Goal: Information Seeking & Learning: Learn about a topic

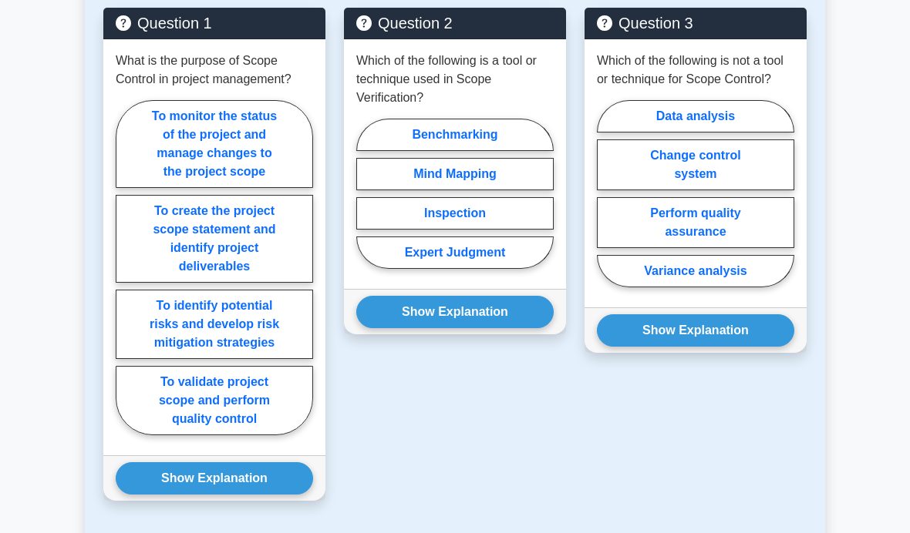
scroll to position [1341, 0]
click at [244, 188] on label "To monitor the status of the project and manage changes to the project scope" at bounding box center [214, 144] width 197 height 88
click at [126, 278] on input "To monitor the status of the project and manage changes to the project scope" at bounding box center [121, 273] width 10 height 10
radio input "true"
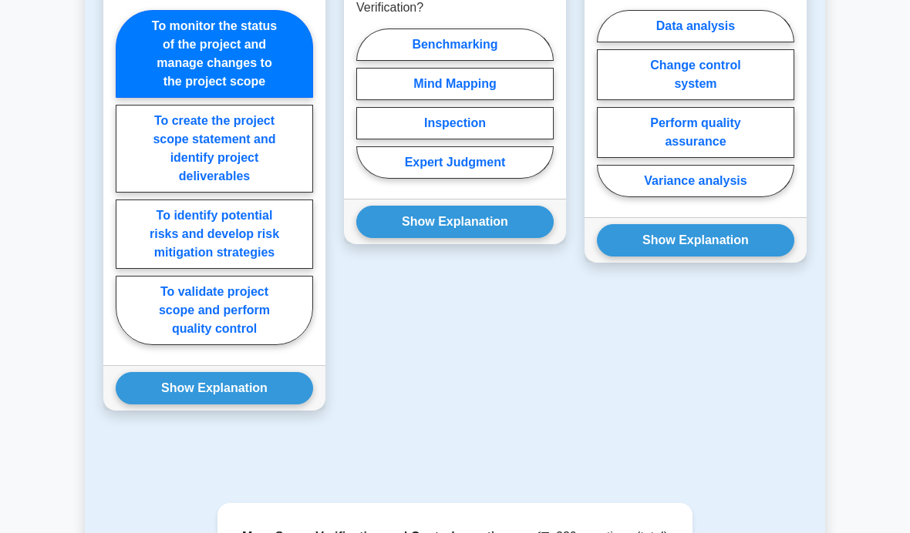
scroll to position [1449, 0]
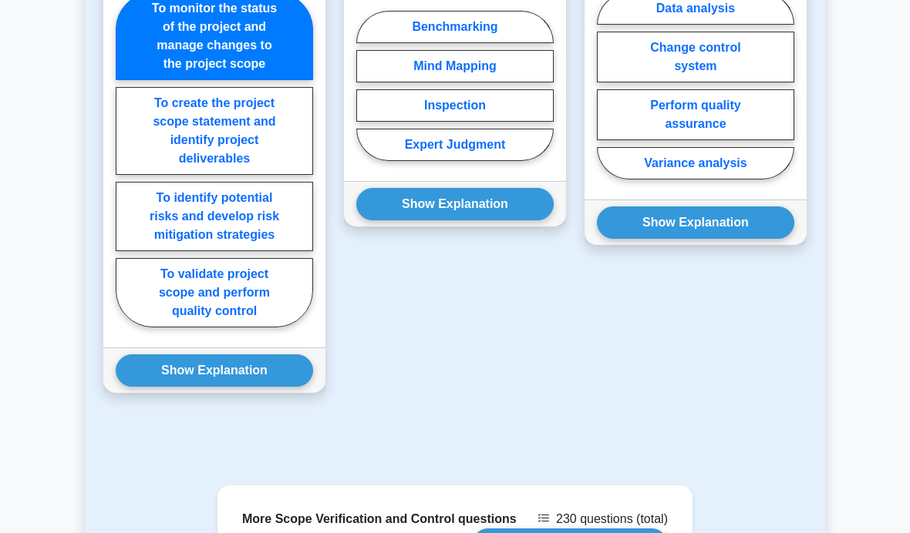
click at [261, 387] on button "Show Explanation" at bounding box center [214, 371] width 197 height 32
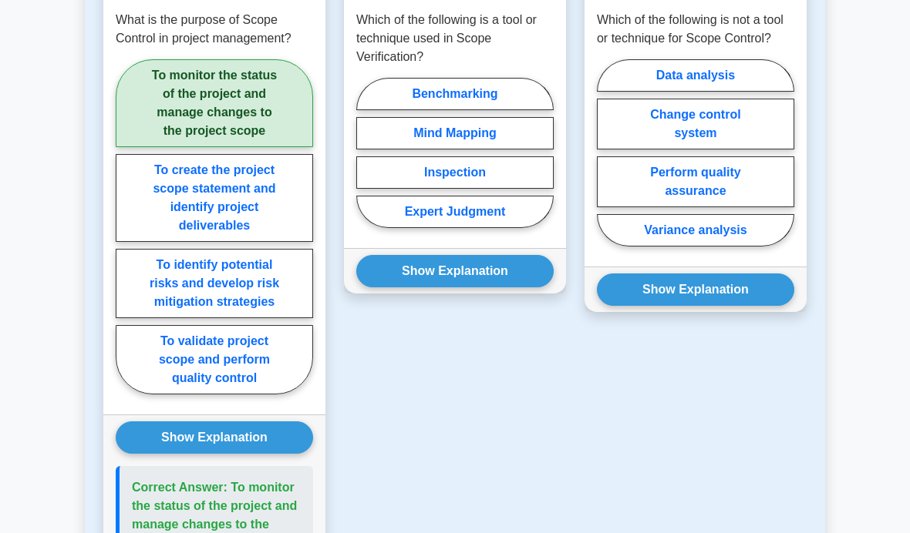
scroll to position [1381, 0]
click at [523, 189] on label "Inspection" at bounding box center [454, 172] width 197 height 32
click at [366, 163] on input "Inspection" at bounding box center [361, 158] width 10 height 10
radio input "true"
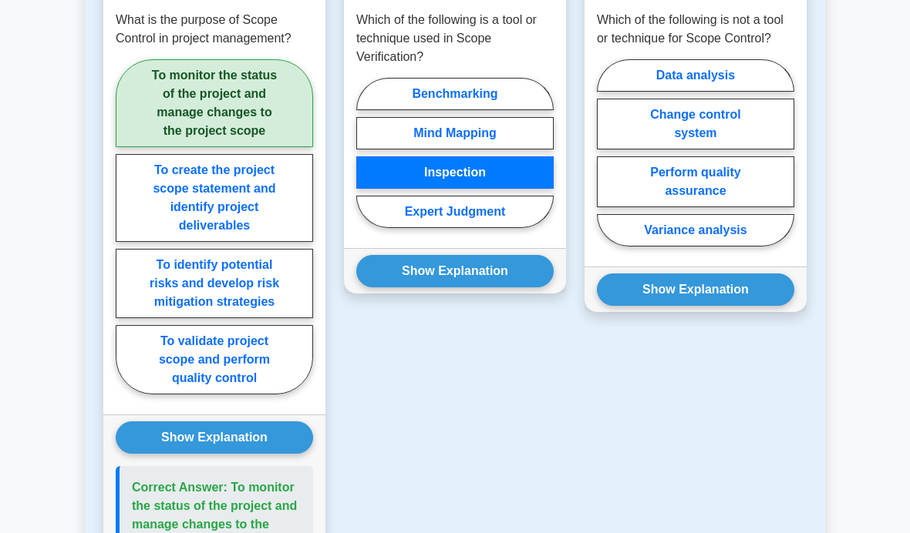
click at [520, 288] on button "Show Explanation" at bounding box center [454, 271] width 197 height 32
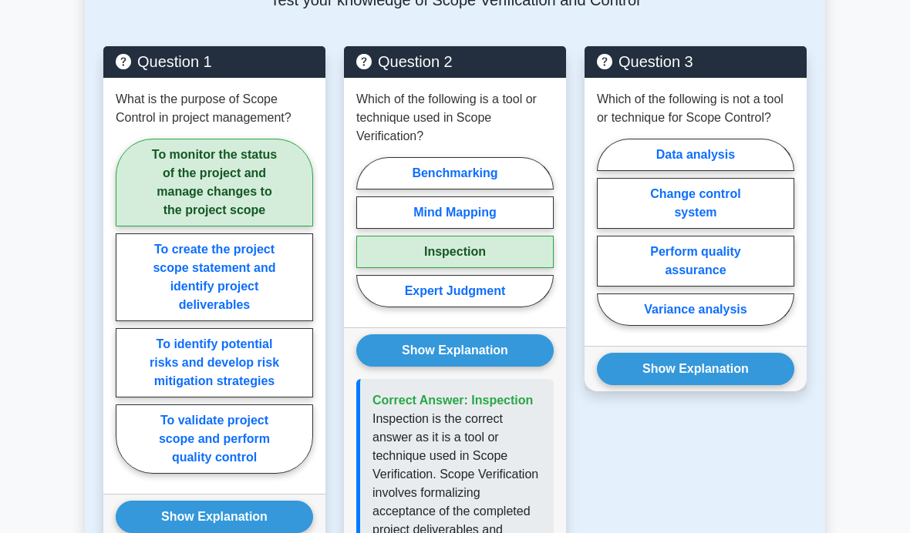
scroll to position [1302, 0]
click at [745, 287] on label "Perform quality assurance" at bounding box center [695, 261] width 197 height 51
click at [607, 242] on input "Perform quality assurance" at bounding box center [602, 237] width 10 height 10
radio input "true"
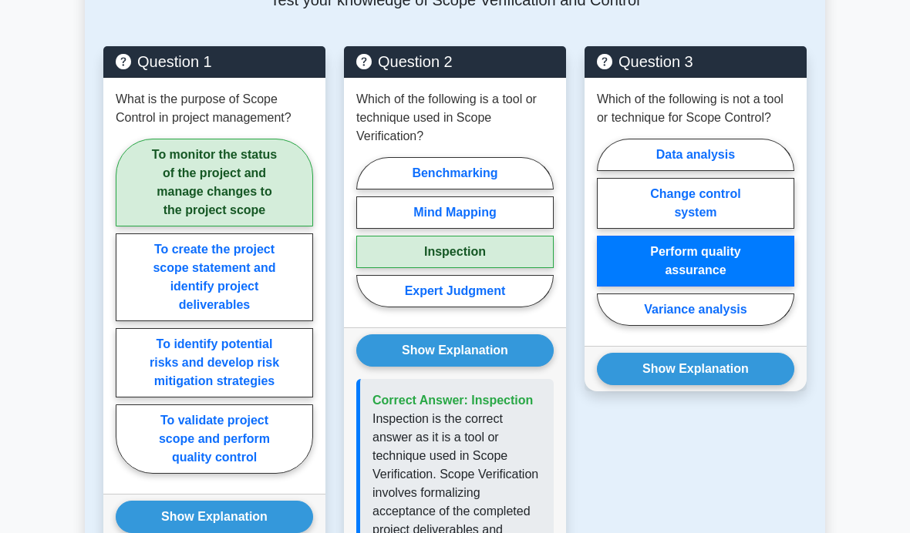
click at [692, 385] on button "Show Explanation" at bounding box center [695, 369] width 197 height 32
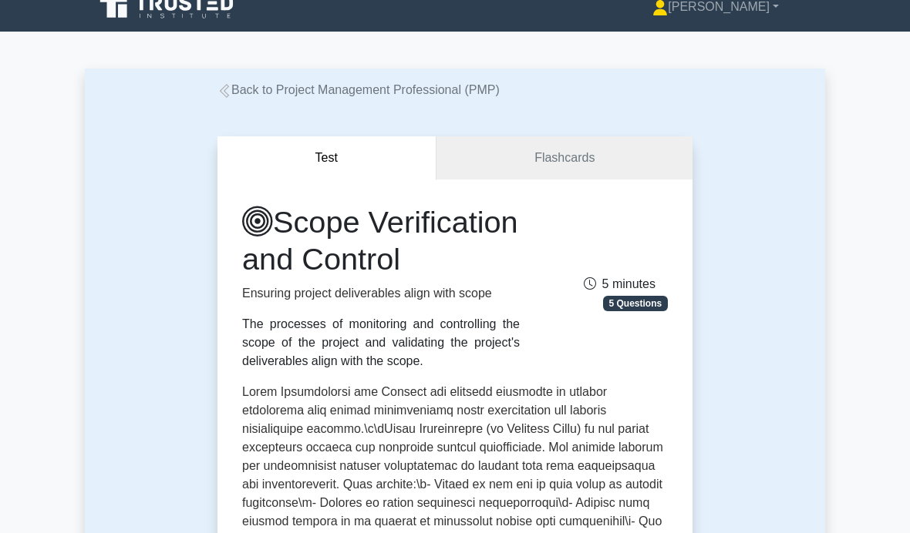
scroll to position [0, 0]
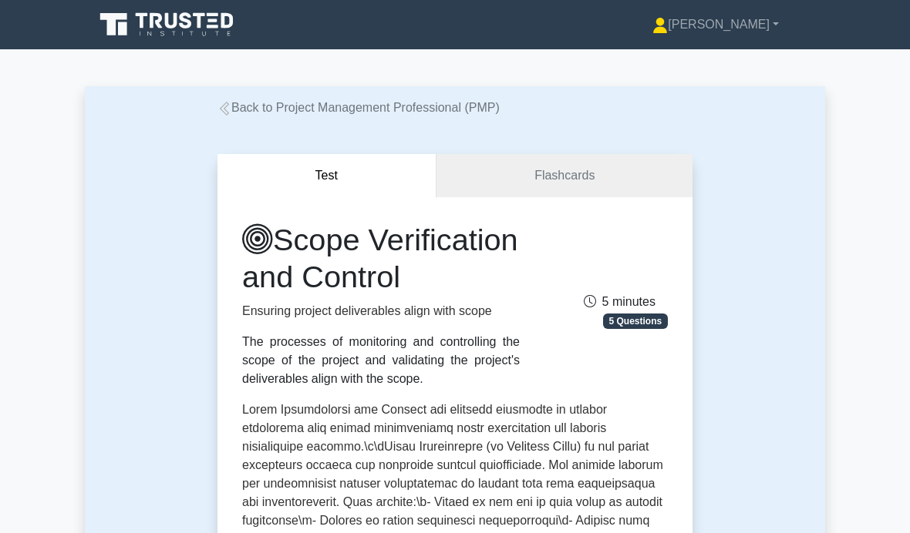
click at [463, 108] on link "Back to Project Management Professional (PMP)" at bounding box center [358, 107] width 282 height 13
click at [738, 29] on link "[PERSON_NAME]" at bounding box center [715, 24] width 200 height 31
click at [698, 89] on link "Settings" at bounding box center [677, 85] width 122 height 25
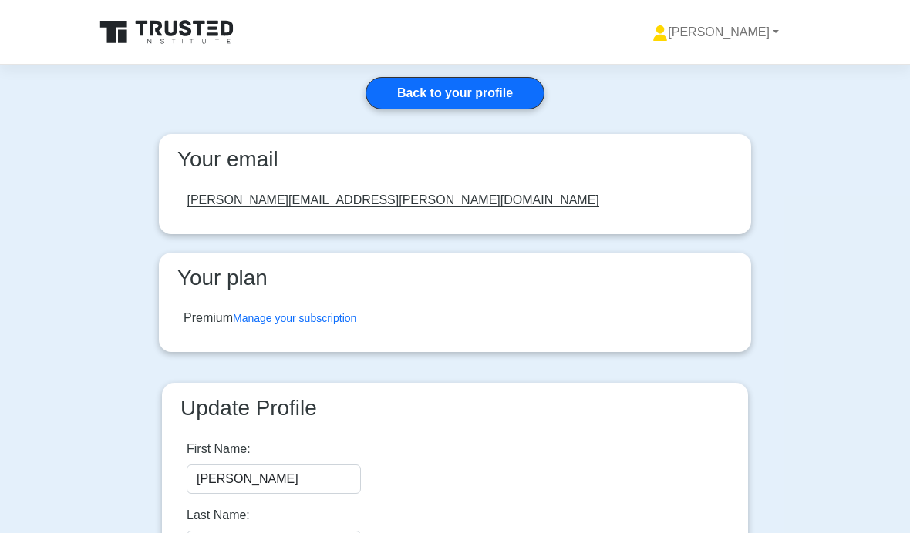
click at [305, 315] on link "Manage your subscription" at bounding box center [294, 318] width 123 height 12
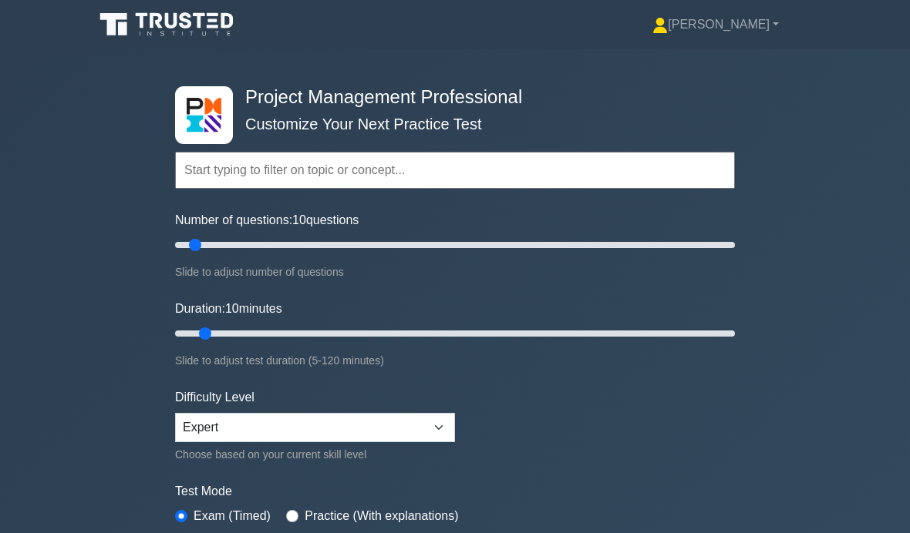
click at [752, 30] on link "[PERSON_NAME]" at bounding box center [715, 24] width 200 height 31
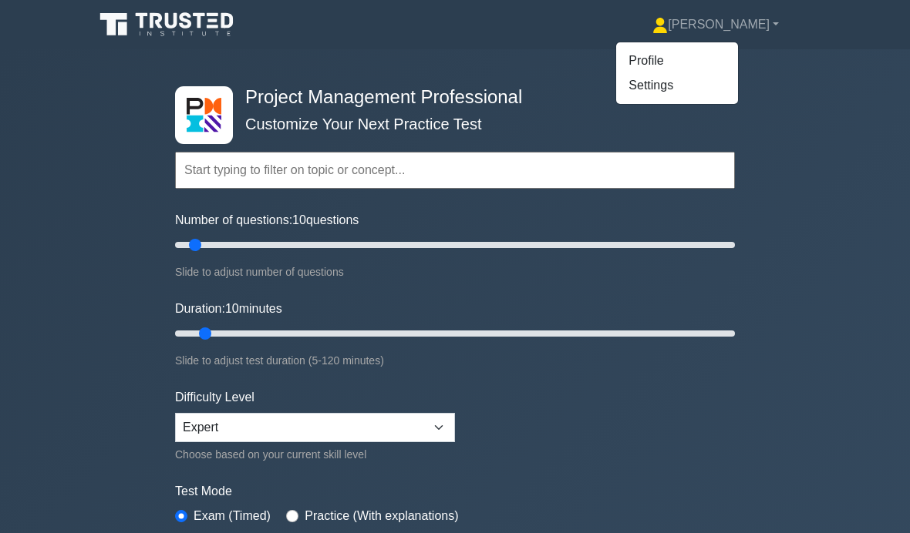
click at [681, 59] on link "Profile" at bounding box center [677, 61] width 122 height 25
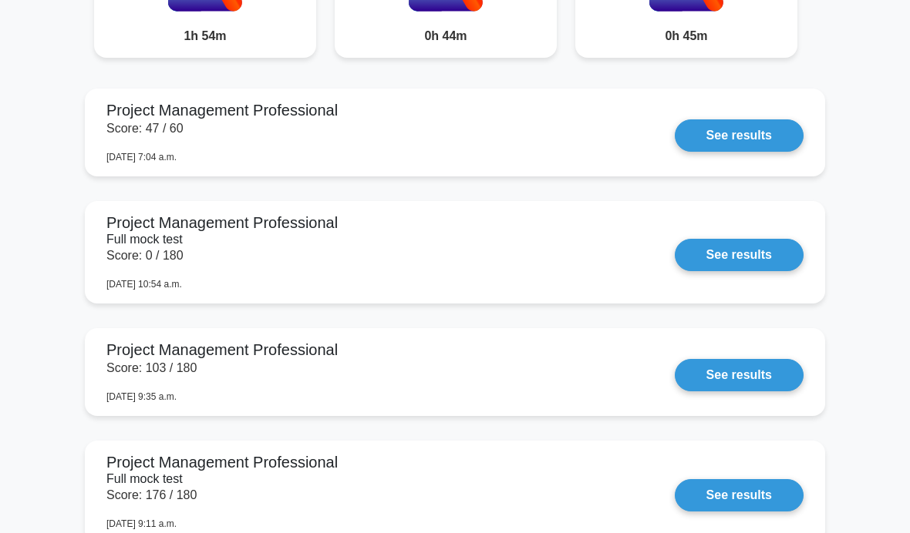
scroll to position [1037, 0]
click at [778, 152] on link "See results" at bounding box center [739, 135] width 129 height 32
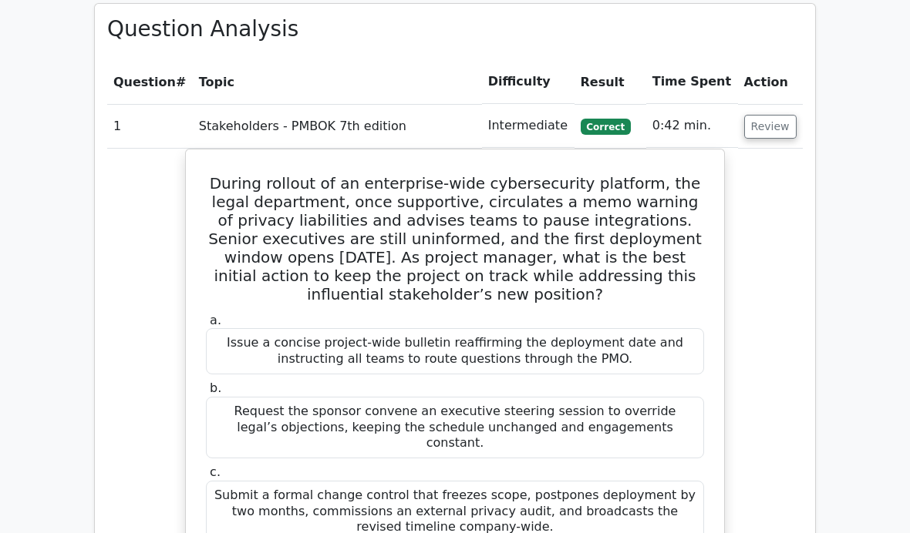
scroll to position [1639, 0]
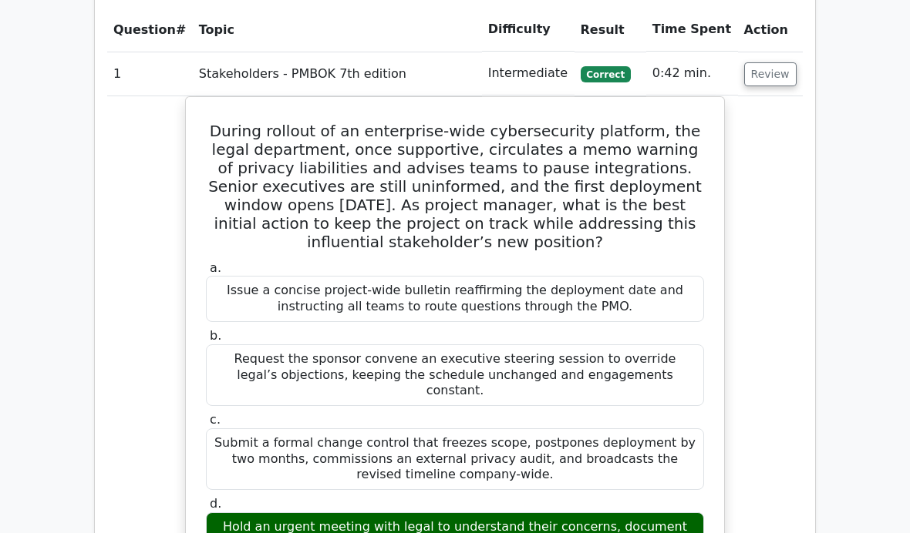
click at [773, 65] on button "Review" at bounding box center [770, 75] width 52 height 24
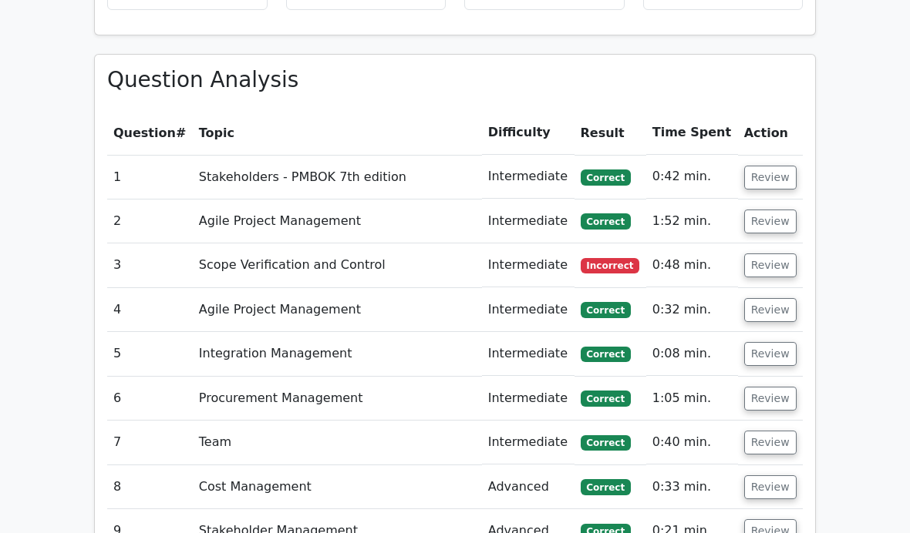
scroll to position [1567, 0]
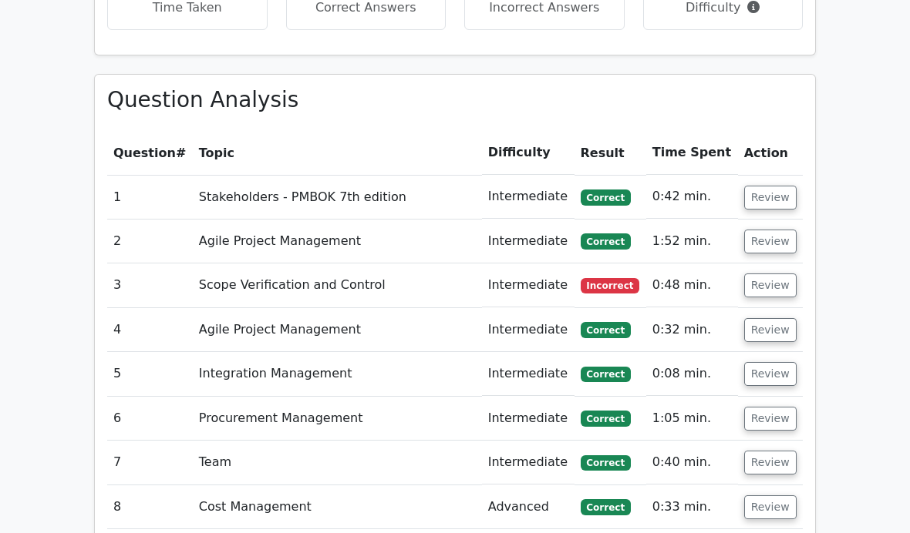
click at [602, 153] on th "Result" at bounding box center [610, 153] width 72 height 44
click at [613, 150] on th "Result" at bounding box center [610, 153] width 72 height 44
click at [767, 276] on button "Review" at bounding box center [770, 286] width 52 height 24
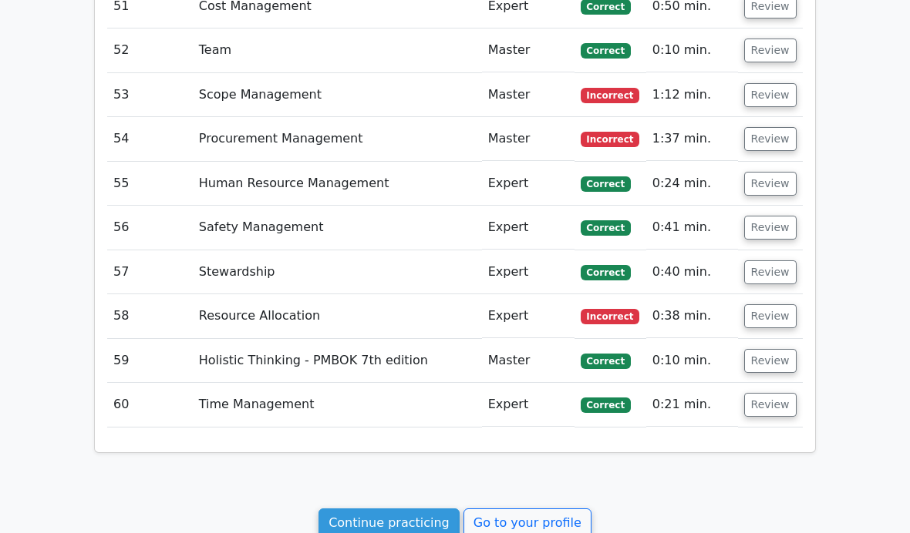
scroll to position [4668, 0]
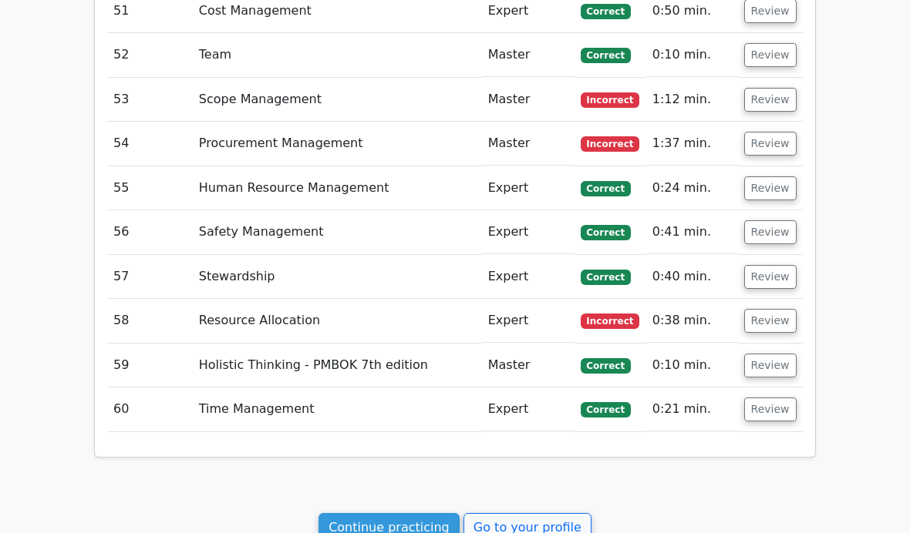
click at [760, 309] on button "Review" at bounding box center [770, 321] width 52 height 24
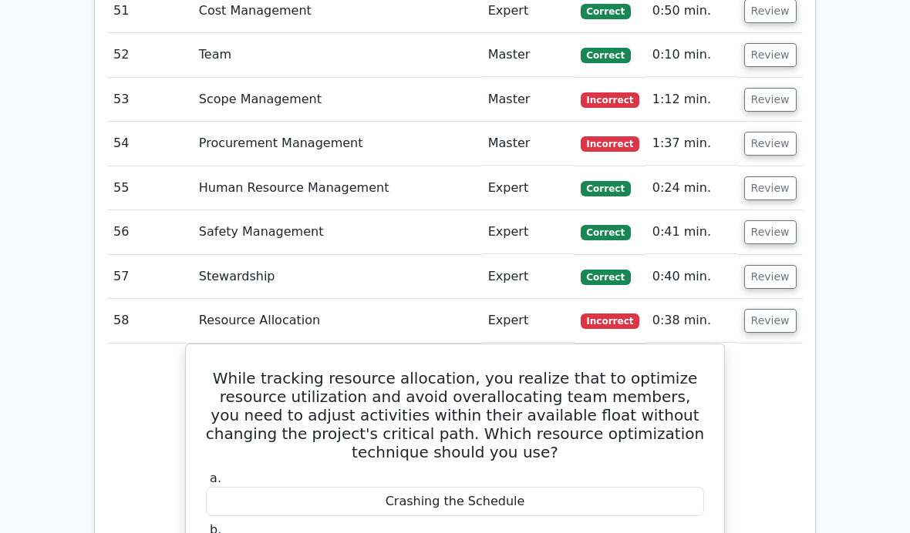
click at [779, 132] on button "Review" at bounding box center [770, 144] width 52 height 24
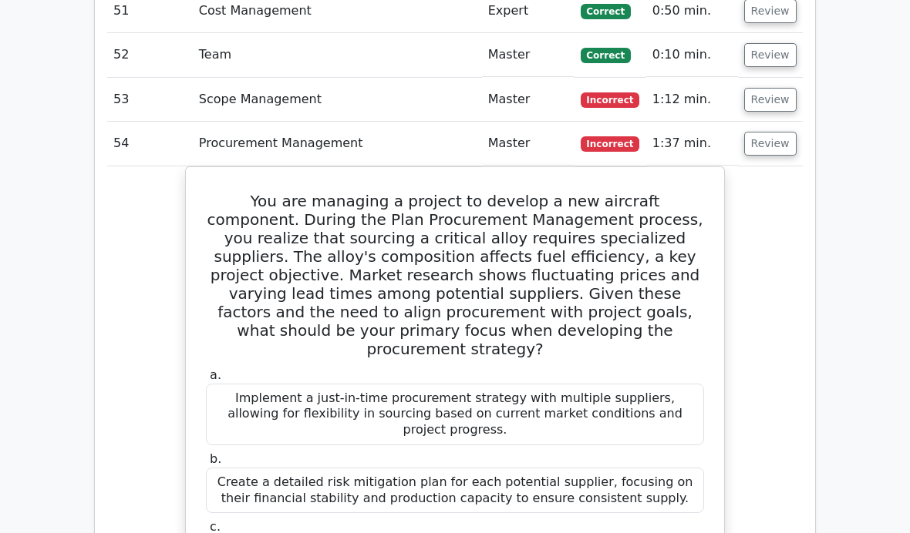
click at [769, 88] on button "Review" at bounding box center [770, 100] width 52 height 24
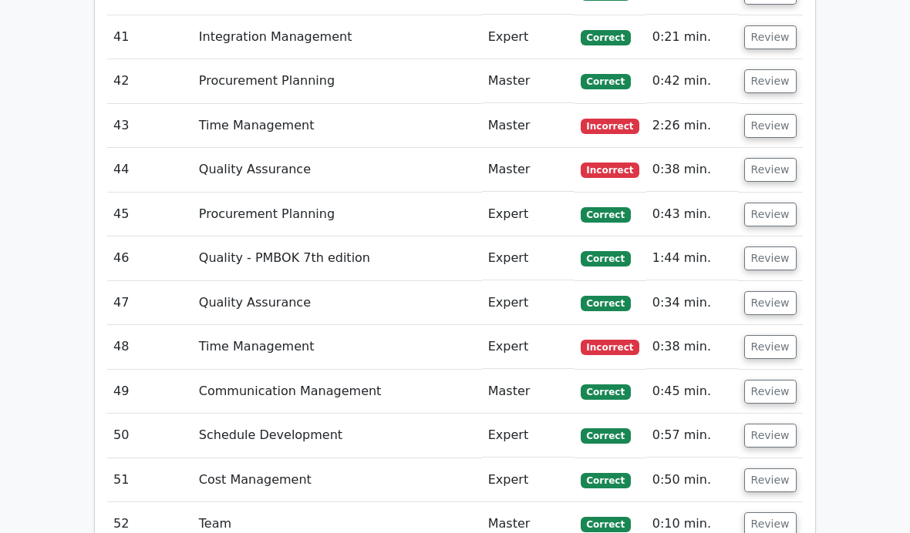
click at [766, 336] on button "Review" at bounding box center [770, 348] width 52 height 24
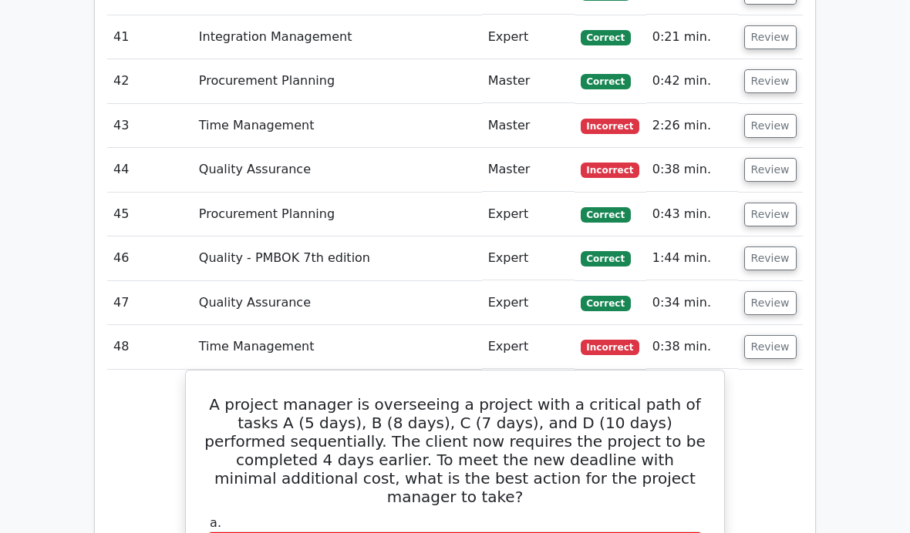
click at [762, 158] on button "Review" at bounding box center [770, 170] width 52 height 24
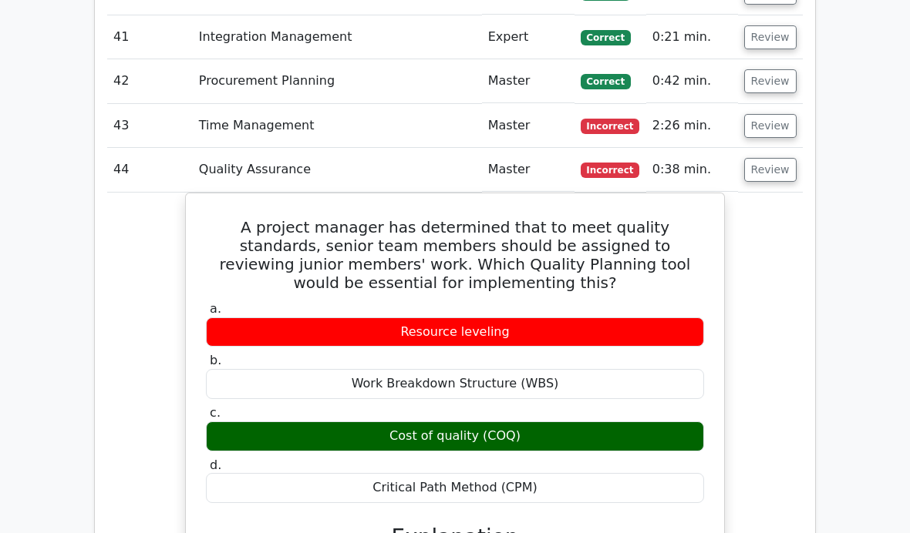
click at [772, 114] on button "Review" at bounding box center [770, 126] width 52 height 24
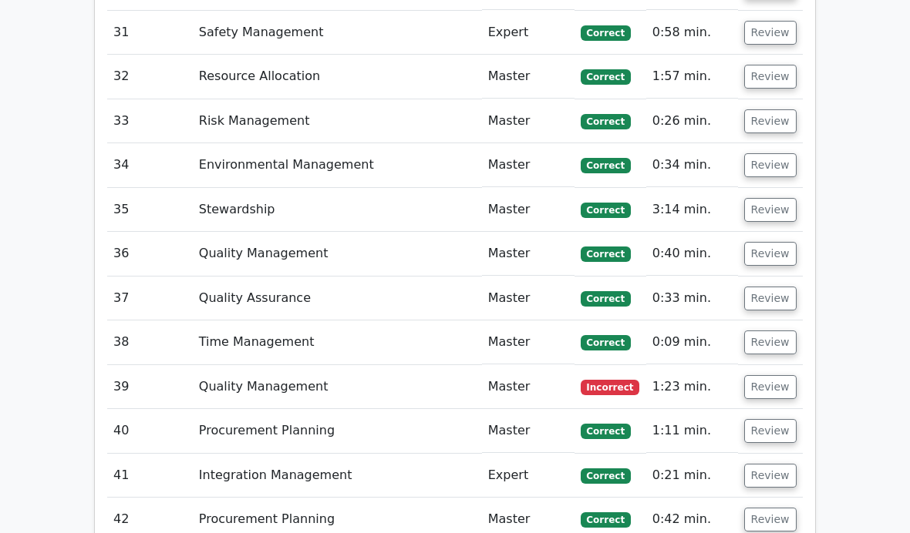
click at [771, 376] on button "Review" at bounding box center [770, 388] width 52 height 24
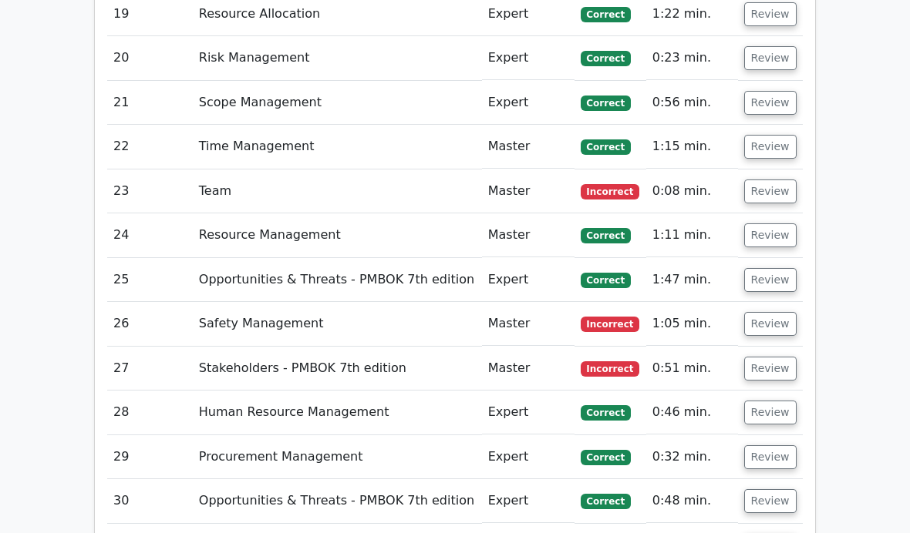
scroll to position [3245, 0]
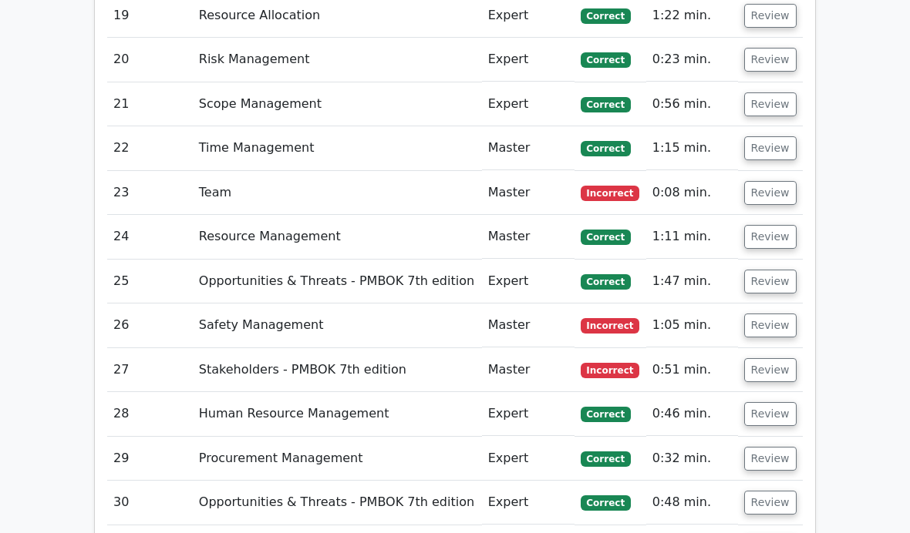
click at [778, 358] on button "Review" at bounding box center [770, 370] width 52 height 24
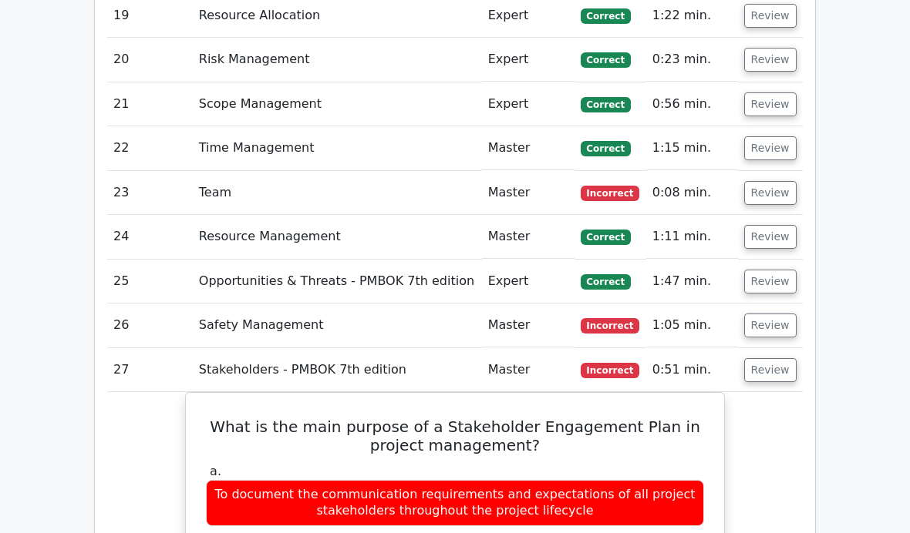
click at [779, 314] on button "Review" at bounding box center [770, 326] width 52 height 24
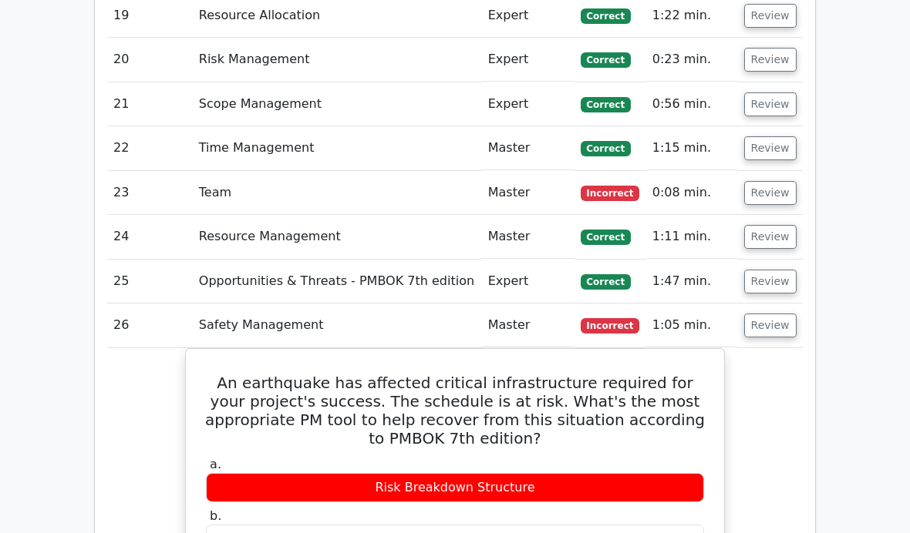
click at [772, 181] on button "Review" at bounding box center [770, 193] width 52 height 24
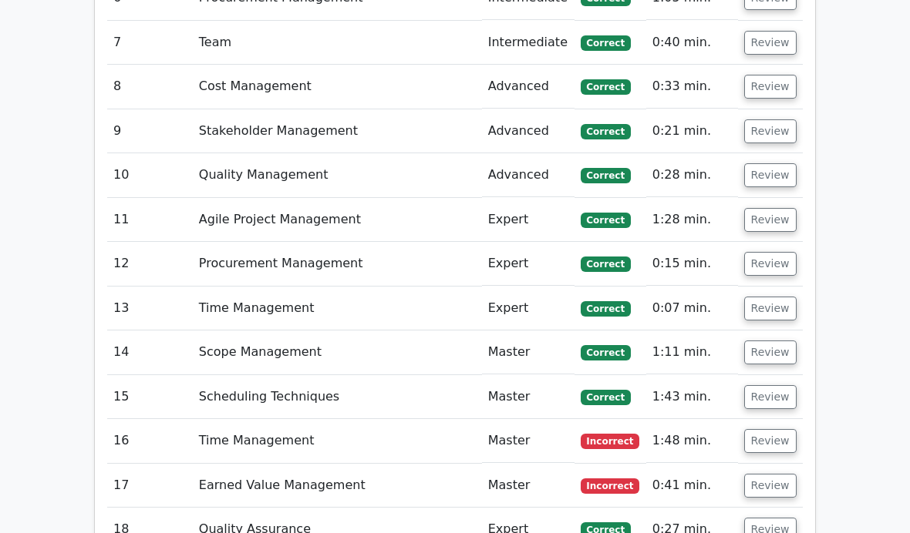
scroll to position [2686, 0]
click at [772, 474] on button "Review" at bounding box center [770, 486] width 52 height 24
click at [771, 429] on button "Review" at bounding box center [770, 441] width 52 height 24
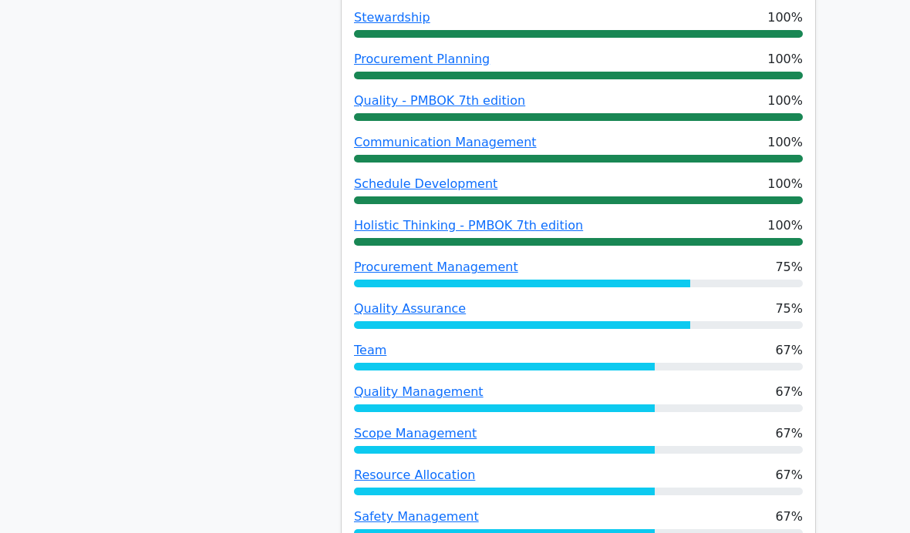
scroll to position [636, 0]
